Goal: Find specific page/section: Find specific page/section

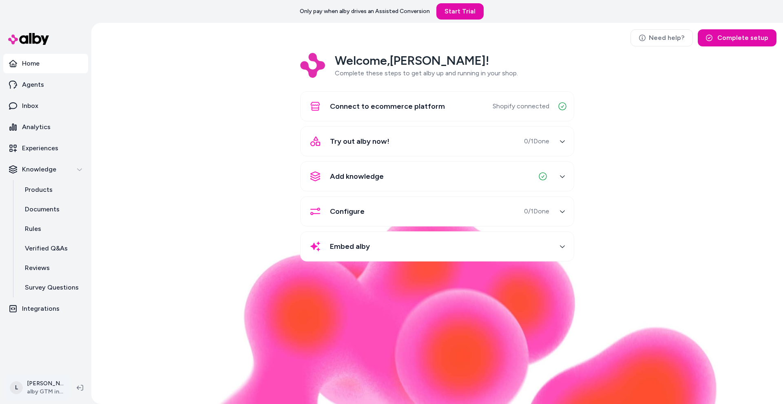
click at [52, 386] on html "Only pay when alby drives an Assisted Conversion Start Trial Home Agents Inbox …" at bounding box center [391, 202] width 783 height 404
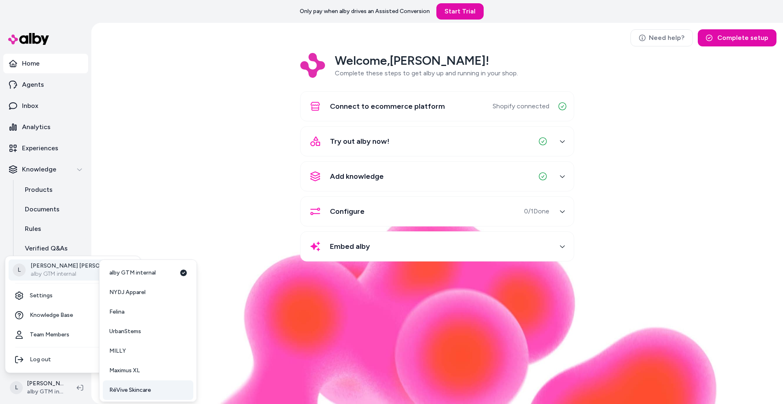
click at [133, 387] on span "RéVive Skincare" at bounding box center [130, 390] width 42 height 8
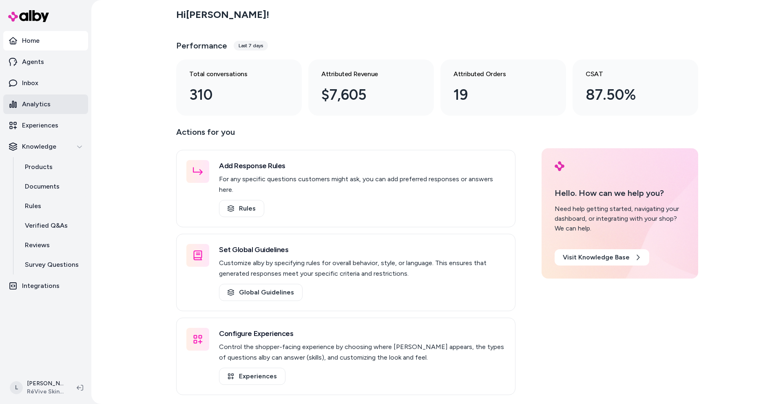
click at [46, 107] on p "Analytics" at bounding box center [36, 104] width 29 height 10
